Goal: Check status: Check status

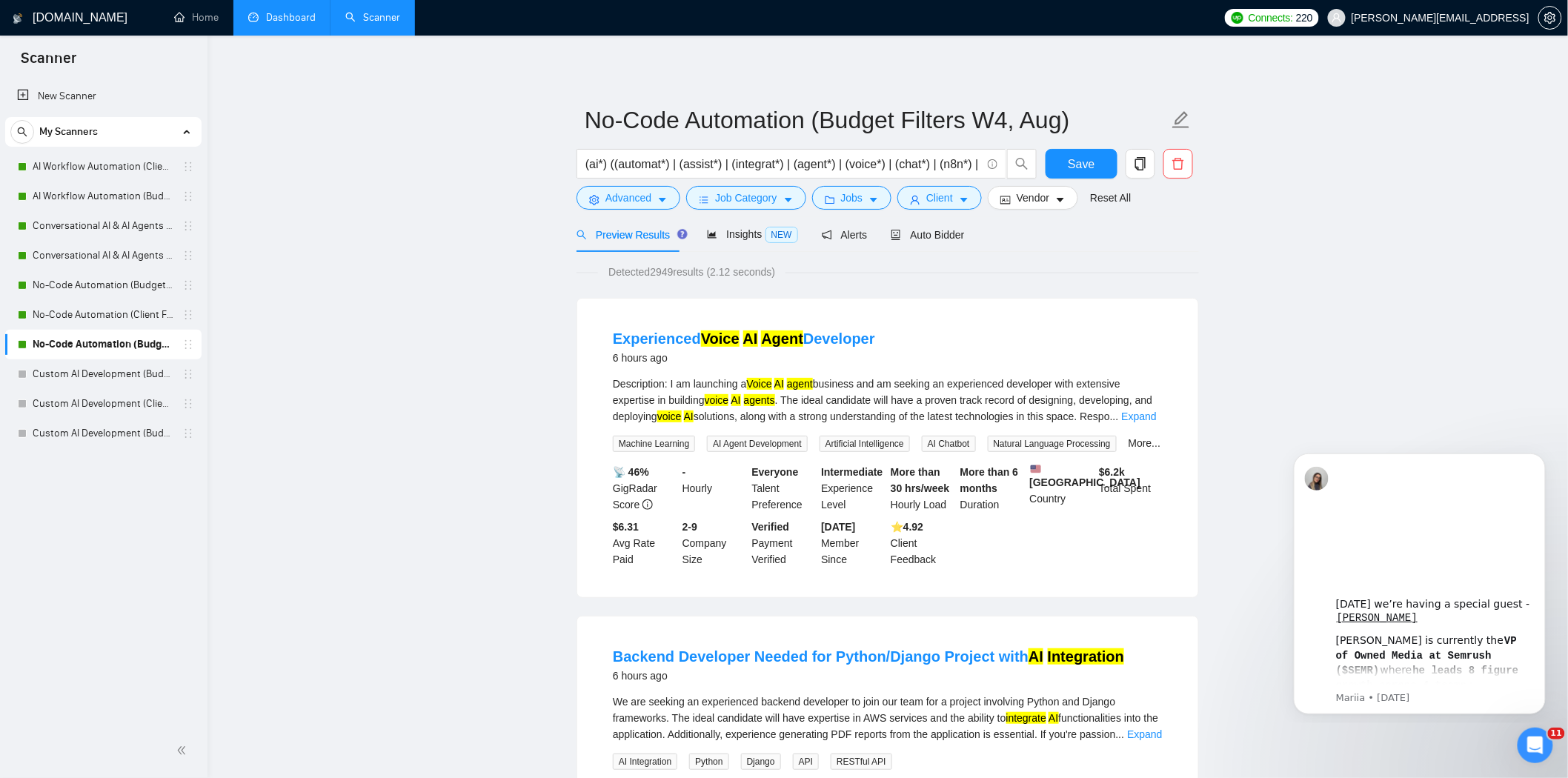
click at [248, 21] on link "Dashboard" at bounding box center [282, 18] width 68 height 13
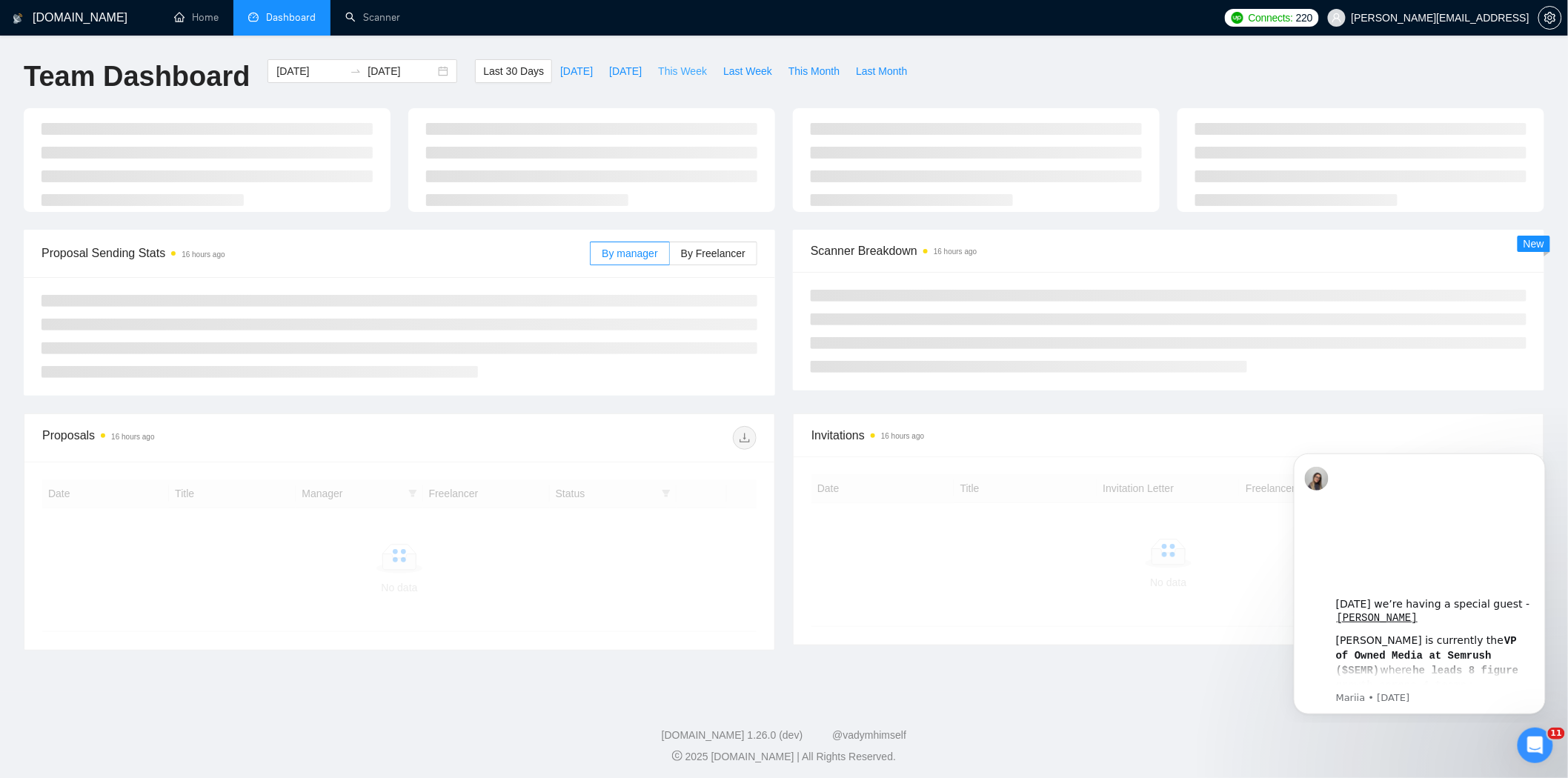
click at [665, 72] on span "This Week" at bounding box center [682, 71] width 49 height 16
type input "[DATE]"
click at [735, 74] on span "Last Week" at bounding box center [747, 71] width 49 height 16
type input "[DATE]"
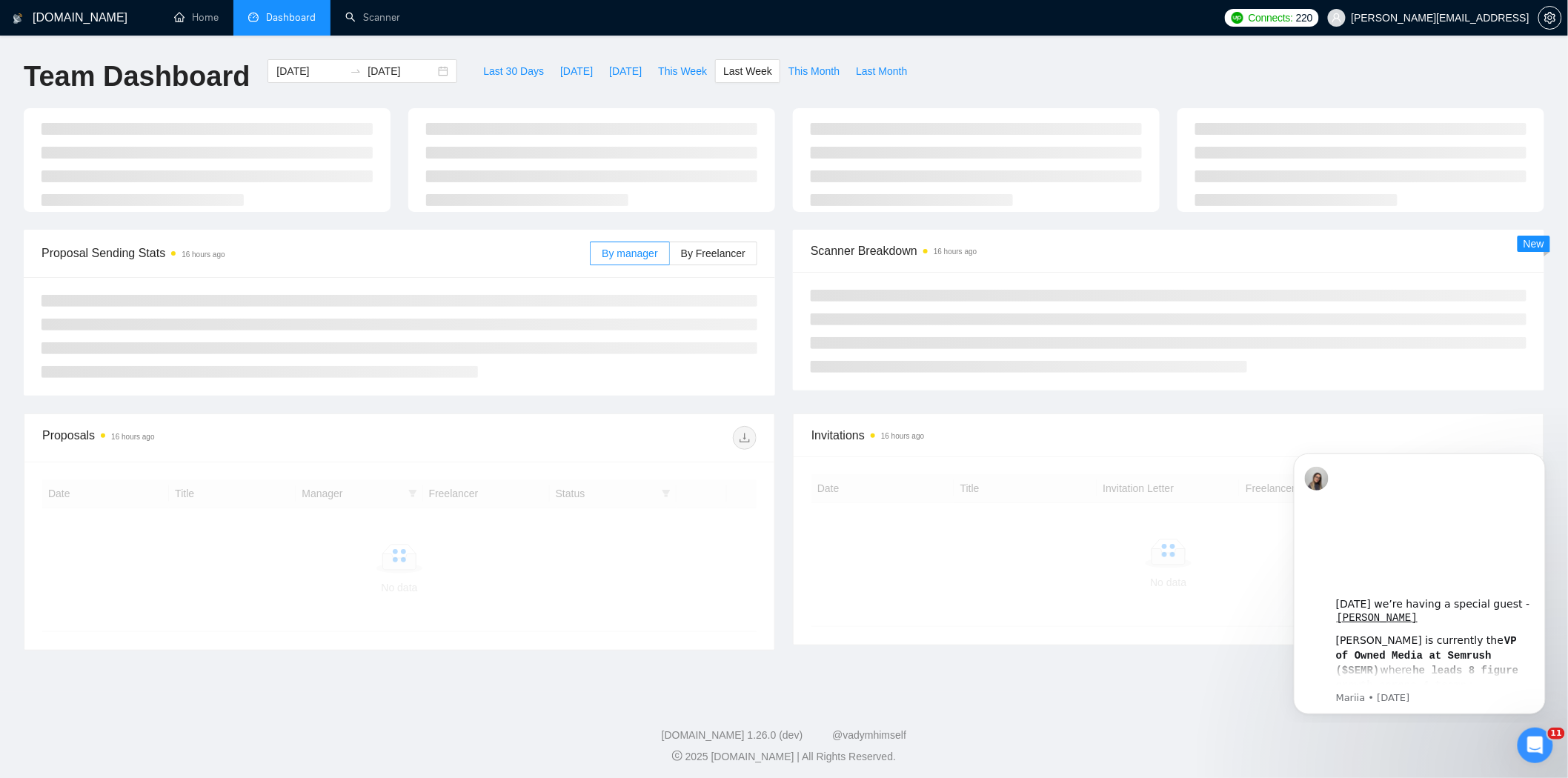
type input "[DATE]"
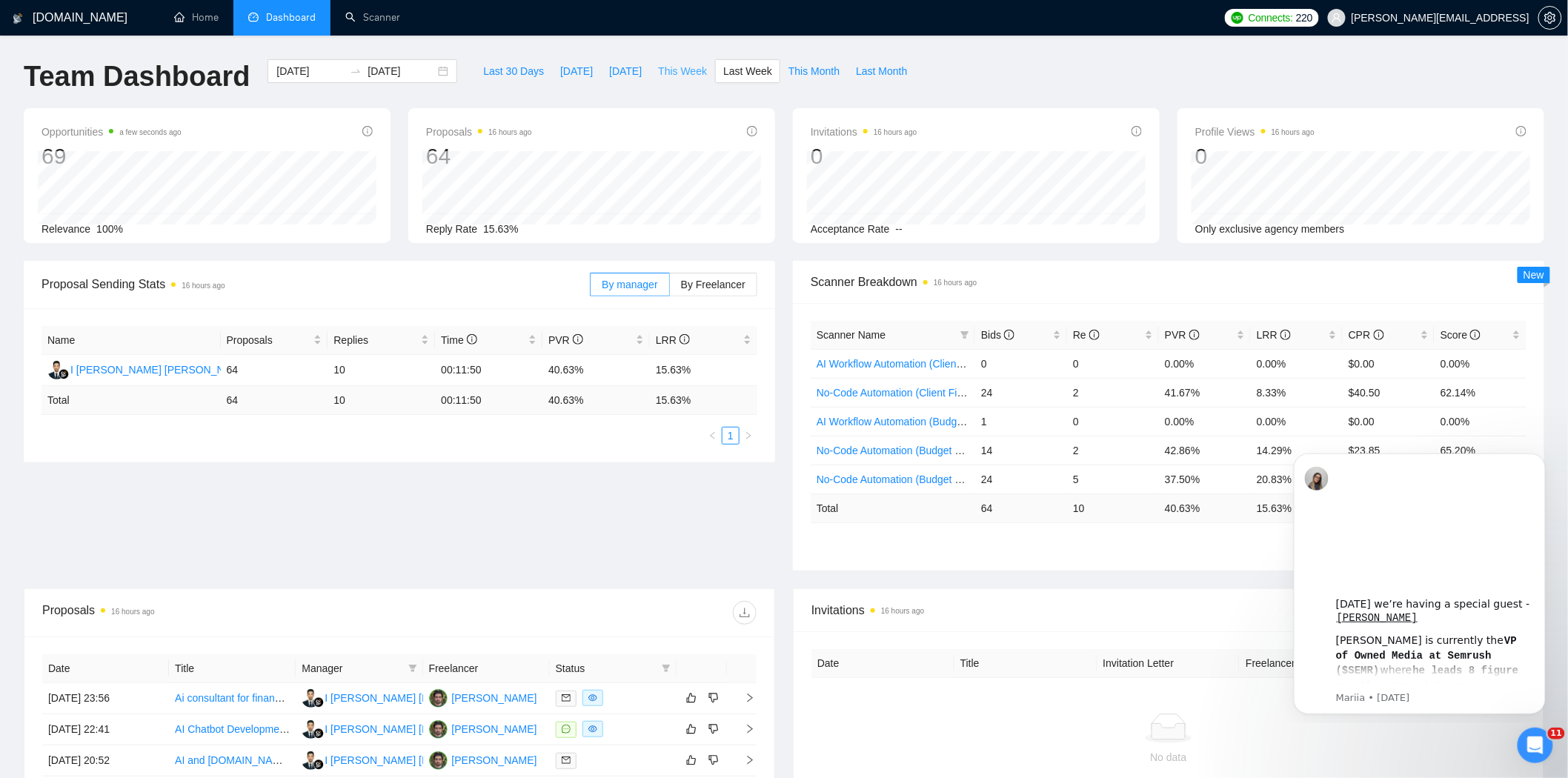
click at [675, 72] on span "This Week" at bounding box center [682, 71] width 49 height 16
type input "[DATE]"
click at [393, 76] on input "[DATE]" at bounding box center [401, 71] width 68 height 16
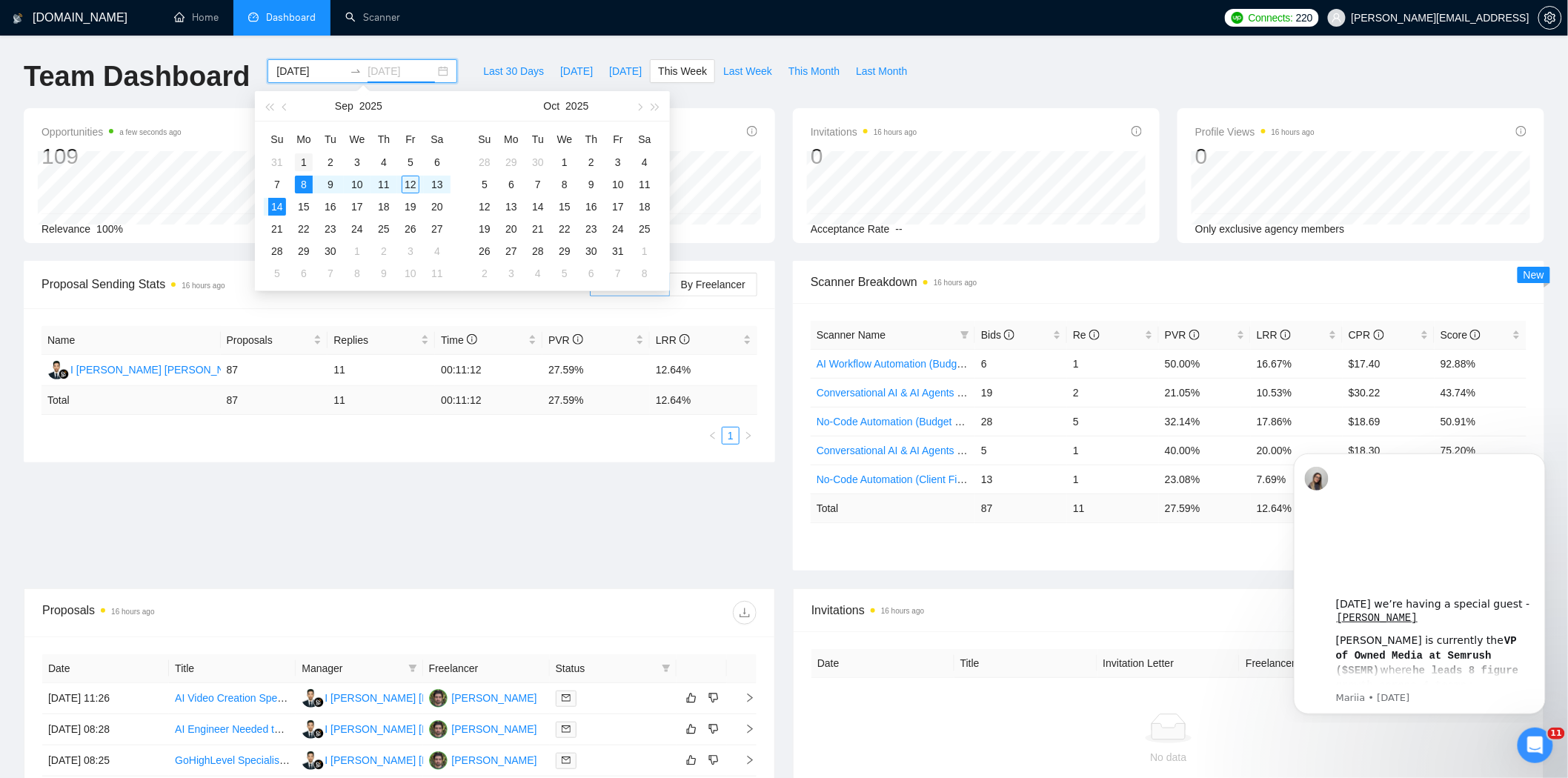
type input "[DATE]"
click at [299, 163] on div "1" at bounding box center [304, 162] width 18 height 18
type input "[DATE]"
click at [297, 72] on input at bounding box center [310, 71] width 68 height 16
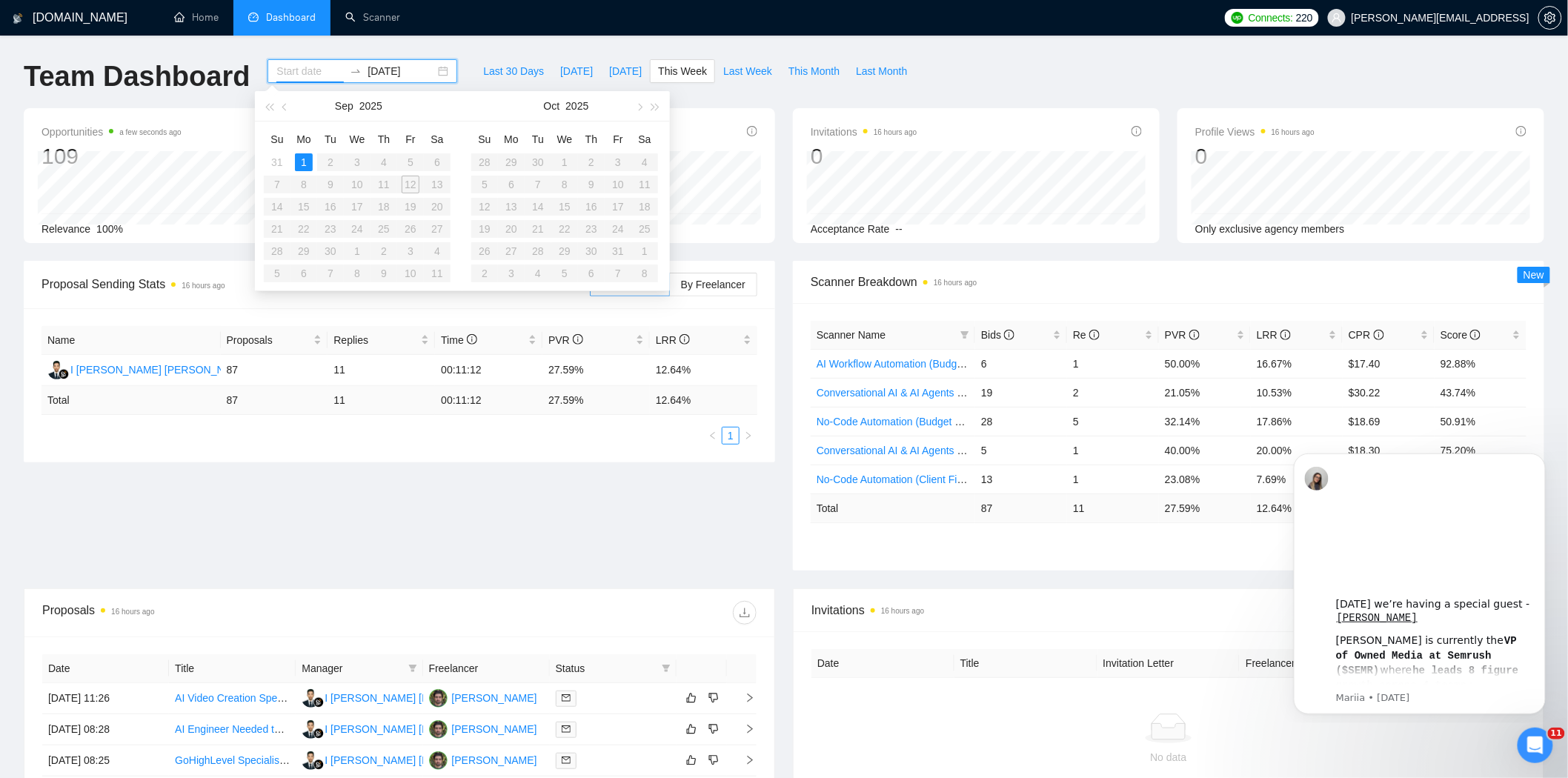
click at [375, 76] on input "[DATE]" at bounding box center [401, 71] width 68 height 16
type input "[DATE]"
click at [405, 160] on div "5" at bounding box center [411, 162] width 18 height 18
type input "[DATE]"
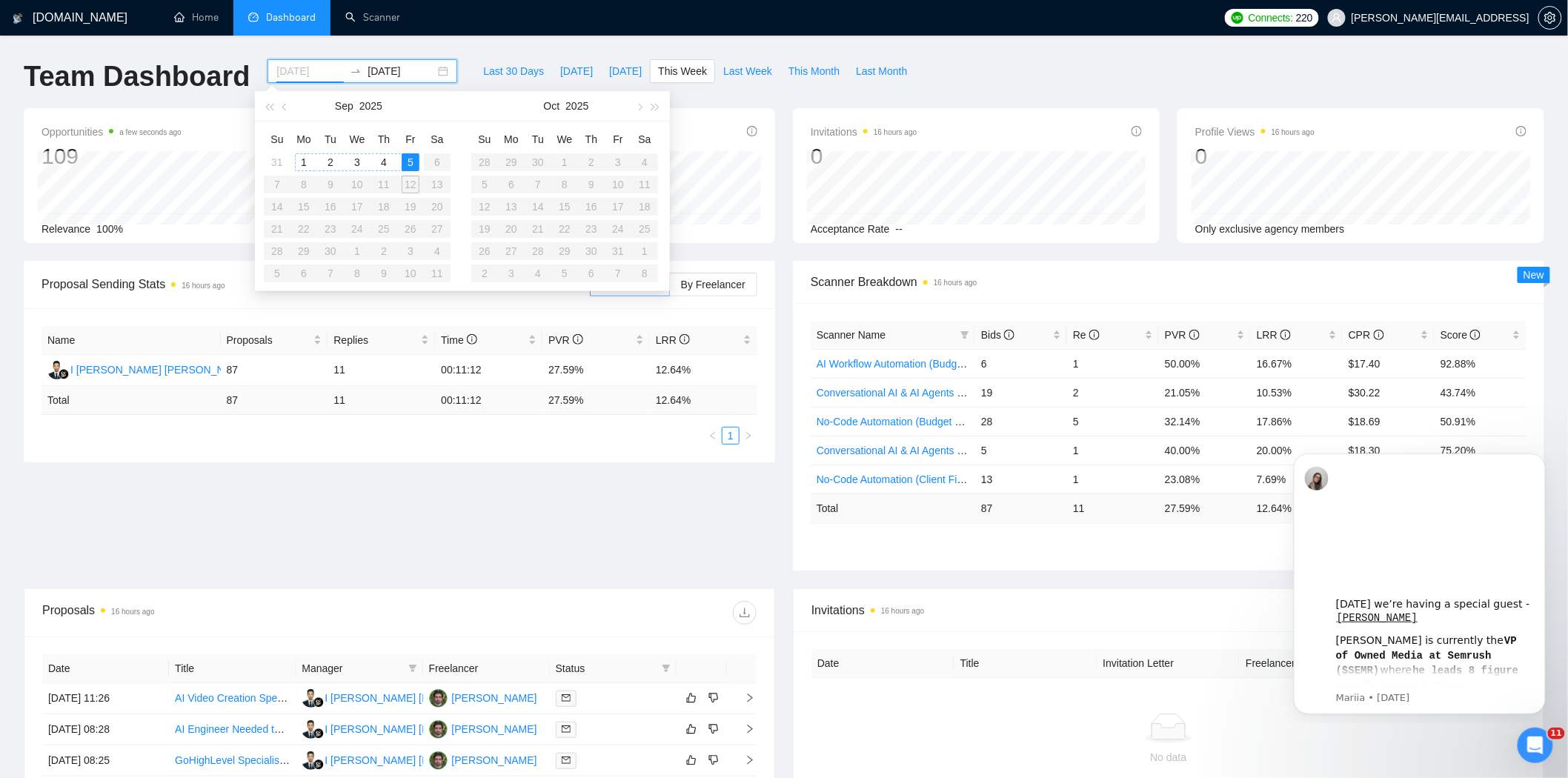
click at [302, 166] on div "1" at bounding box center [304, 162] width 18 height 18
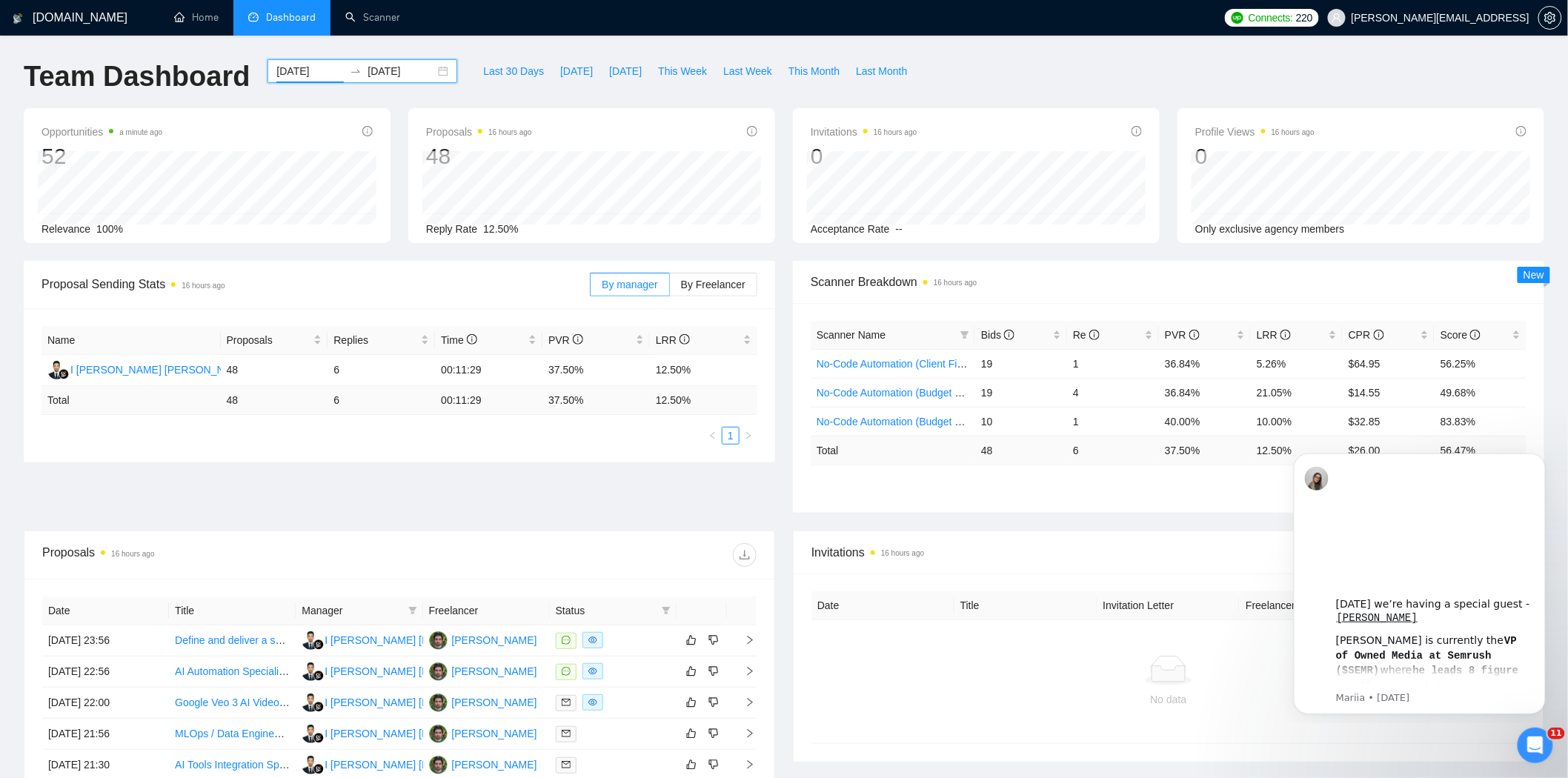
click at [367, 72] on input "[DATE]" at bounding box center [401, 71] width 68 height 16
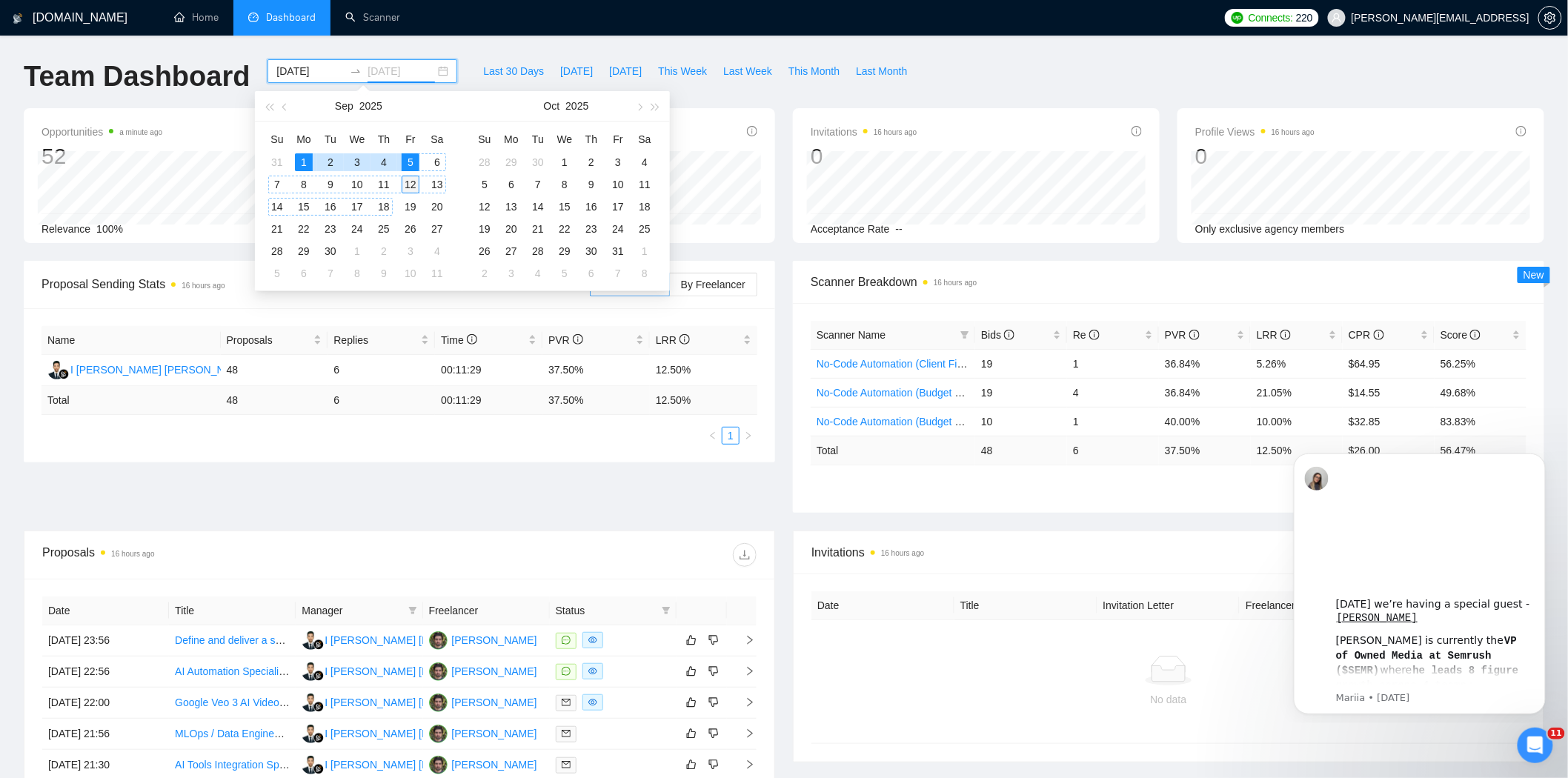
type input "[DATE]"
click at [410, 185] on div "12" at bounding box center [411, 184] width 18 height 18
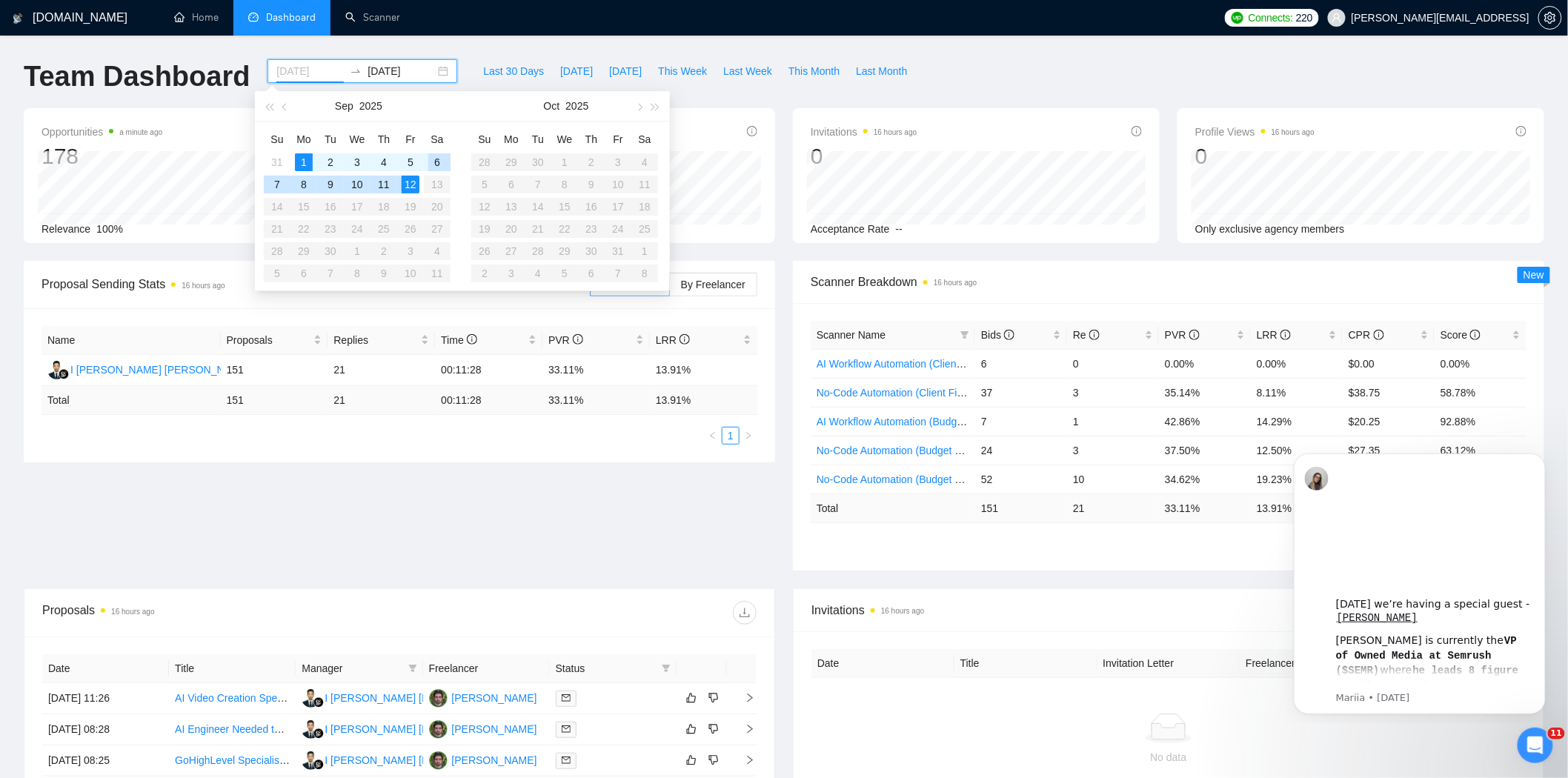
type input "[DATE]"
click at [434, 160] on div "6" at bounding box center [437, 162] width 18 height 18
